Goal: Information Seeking & Learning: Learn about a topic

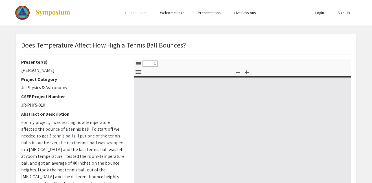
select select "custom"
type input "0"
select select "custom"
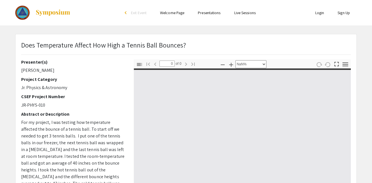
type input "1"
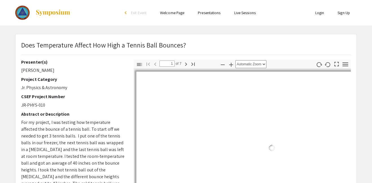
select select "auto"
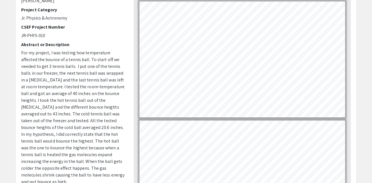
scroll to position [70, 0]
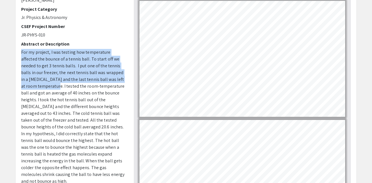
drag, startPoint x: 21, startPoint y: 52, endPoint x: 46, endPoint y: 88, distance: 43.2
click at [46, 88] on span "For my project, I was testing how temperature affected the bounce of a tennis b…" at bounding box center [72, 116] width 103 height 135
copy span "For my project, I was testing how temperature affected the bounce of a tennis b…"
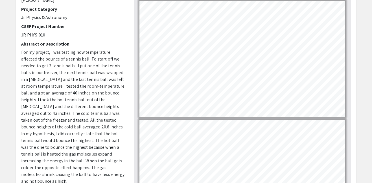
click at [95, 101] on span "For my project, I was testing how temperature affected the bounce of a tennis b…" at bounding box center [72, 116] width 103 height 135
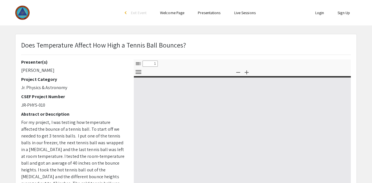
select select "custom"
type input "0"
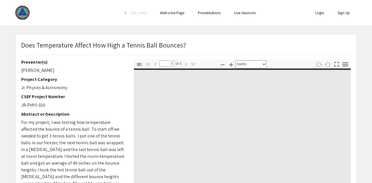
select select "auto"
type input "1"
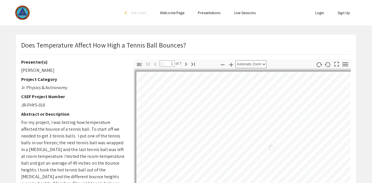
select select "auto"
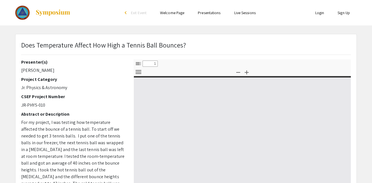
select select "custom"
type input "0"
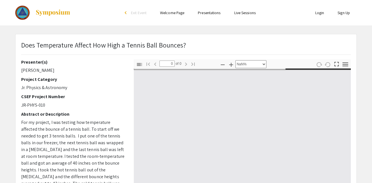
select select "auto"
type input "1"
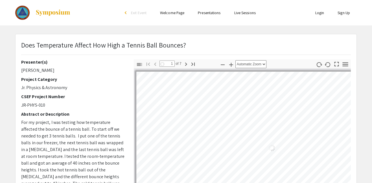
select select "auto"
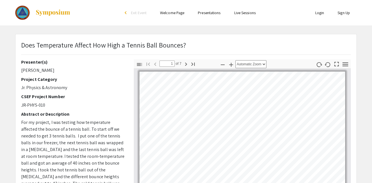
scroll to position [1, 0]
